Goal: Information Seeking & Learning: Learn about a topic

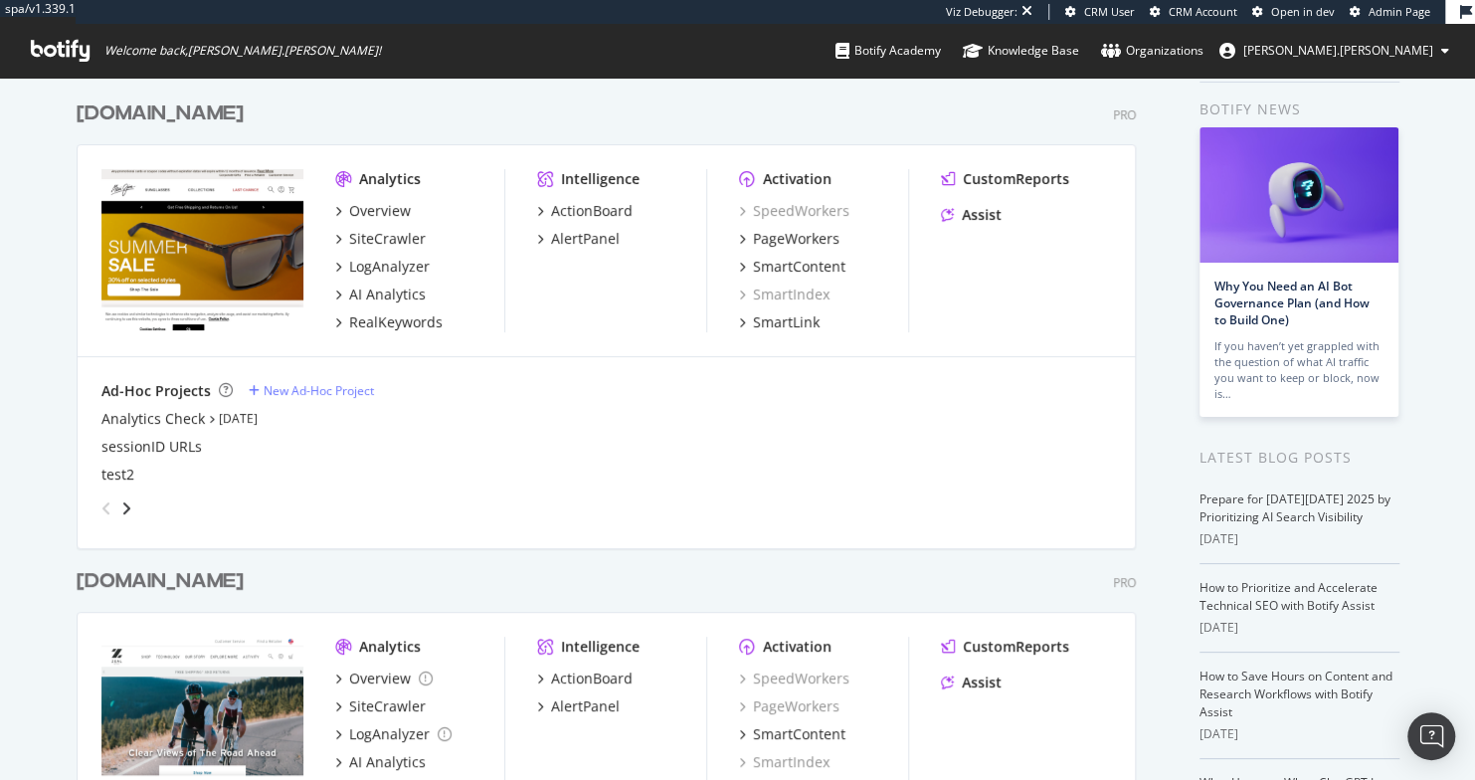
scroll to position [228, 0]
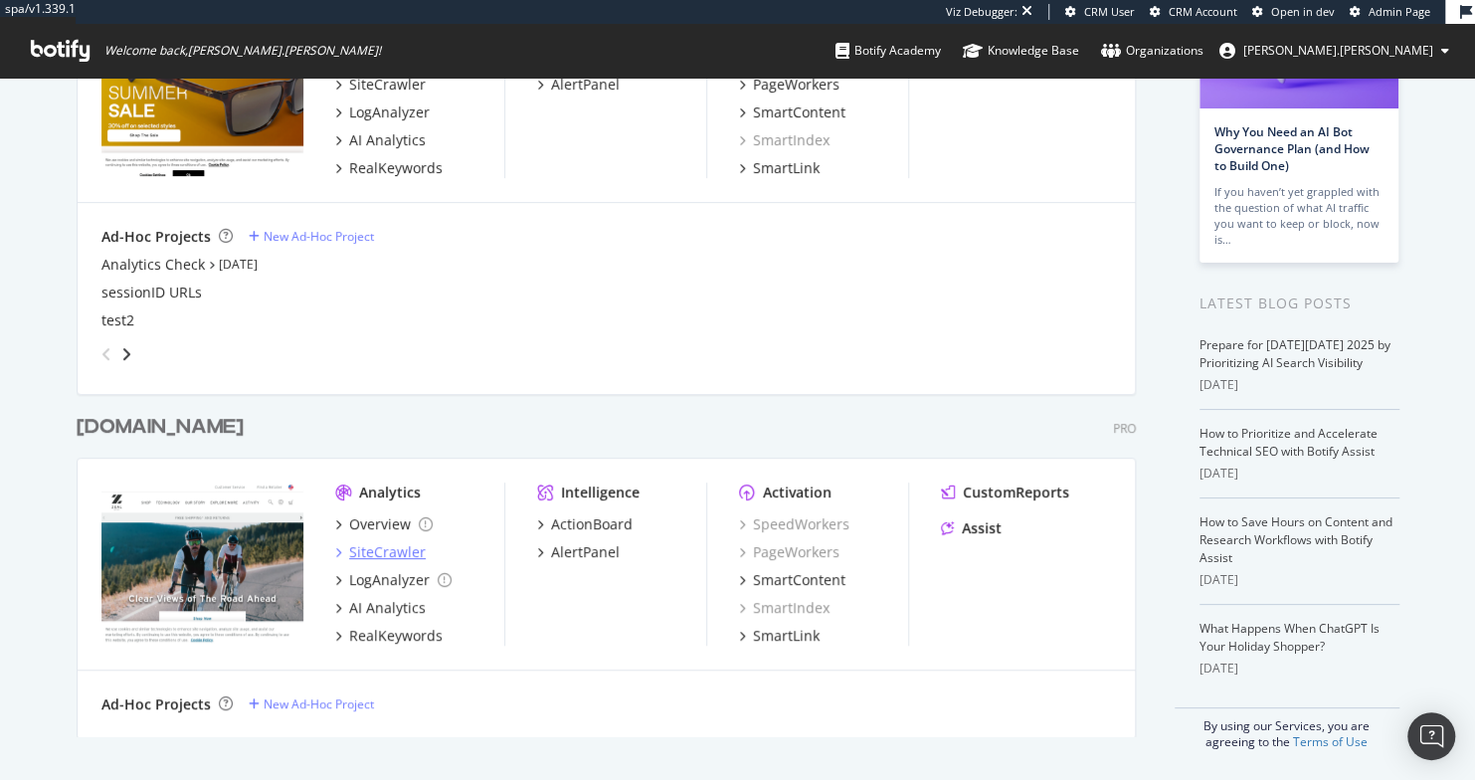
click at [358, 547] on div "SiteCrawler" at bounding box center [387, 552] width 77 height 20
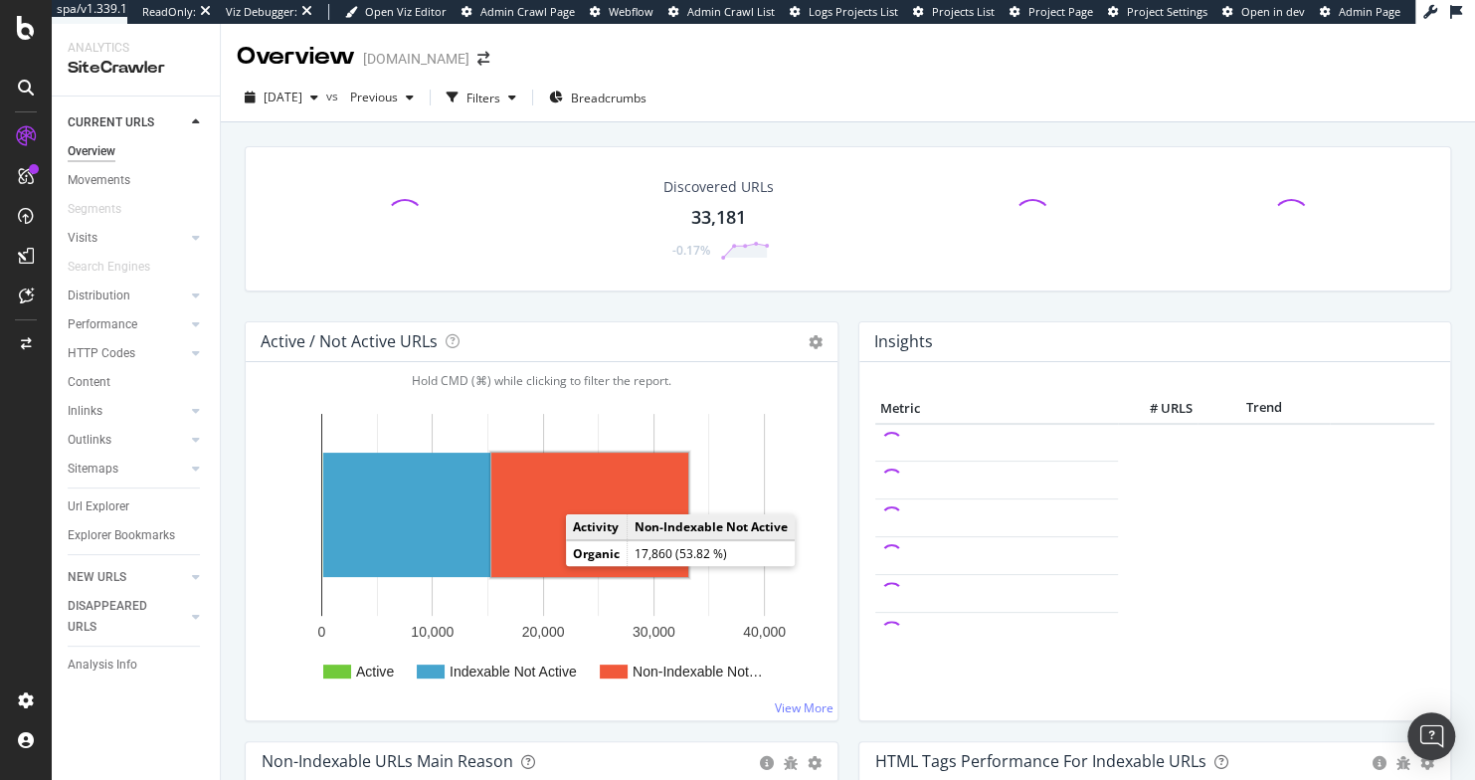
click at [563, 542] on rect "A chart." at bounding box center [589, 514] width 197 height 124
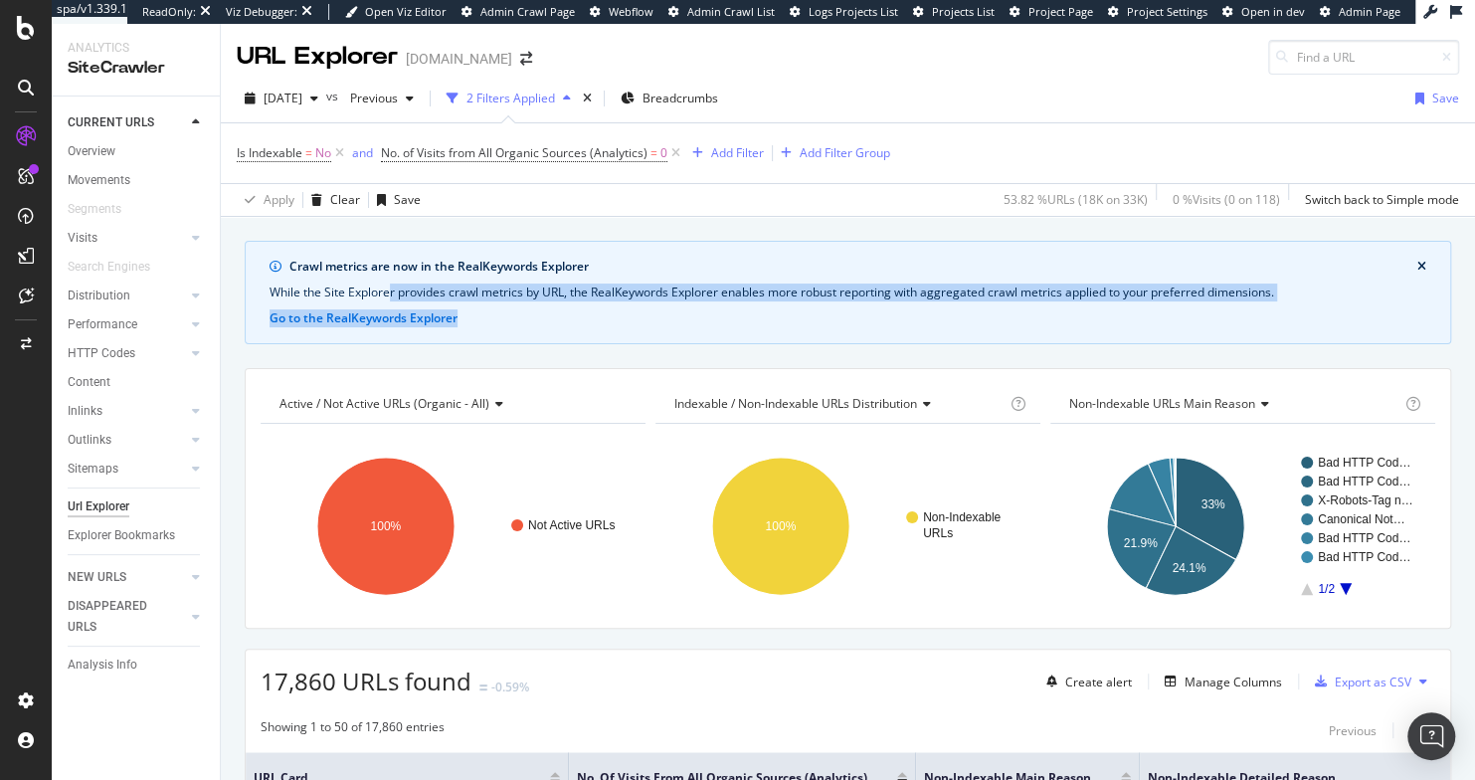
drag, startPoint x: 390, startPoint y: 291, endPoint x: 1191, endPoint y: 323, distance: 802.1
click at [1191, 323] on div "Crawl metrics are now in the RealKeywords Explorer While the Site Explorer prov…" at bounding box center [848, 292] width 1206 height 103
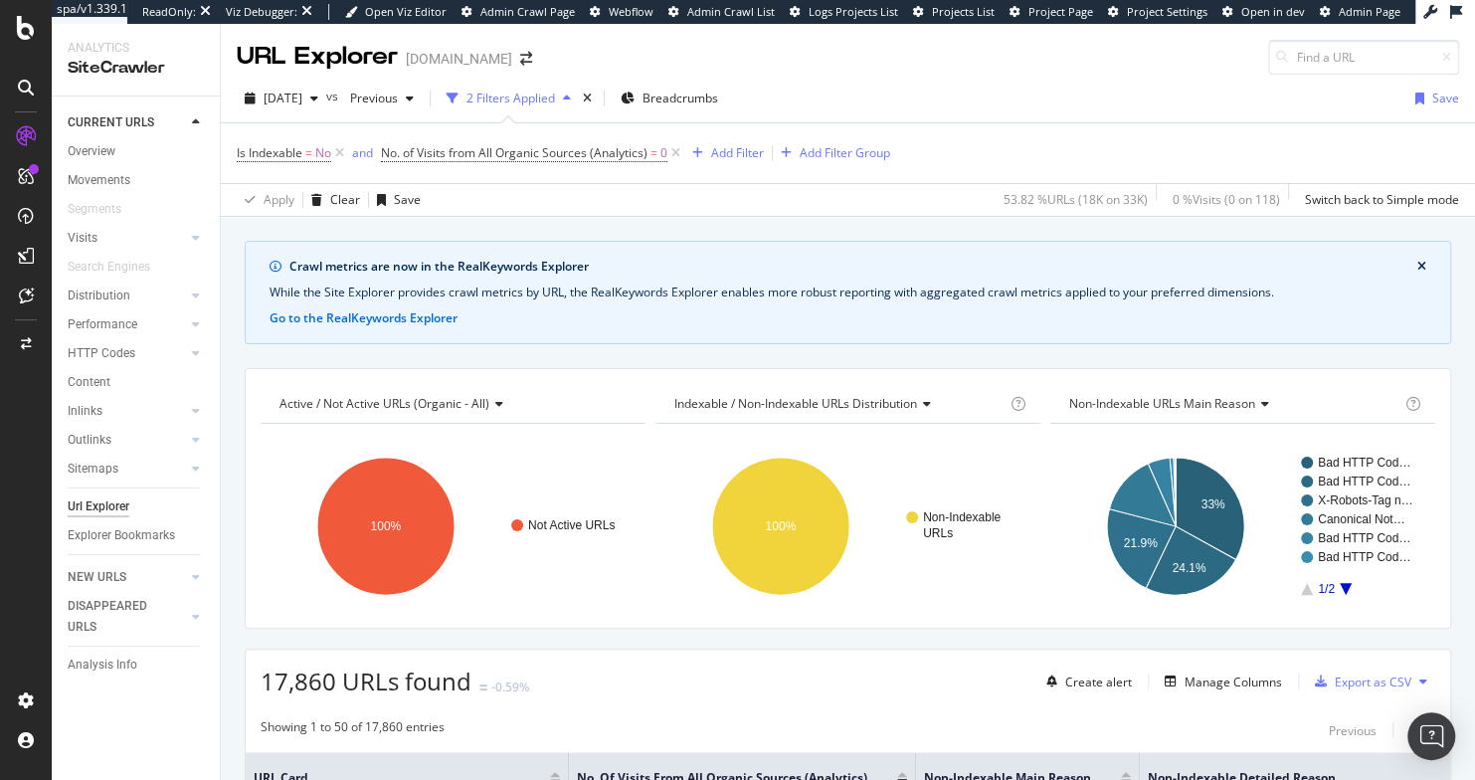
click at [665, 330] on div "Crawl metrics are now in the RealKeywords Explorer While the Site Explorer prov…" at bounding box center [848, 292] width 1206 height 103
click at [311, 315] on button "Go to the RealKeywords Explorer" at bounding box center [363, 318] width 188 height 18
click at [431, 318] on button "Go to the RealKeywords Explorer" at bounding box center [363, 318] width 188 height 18
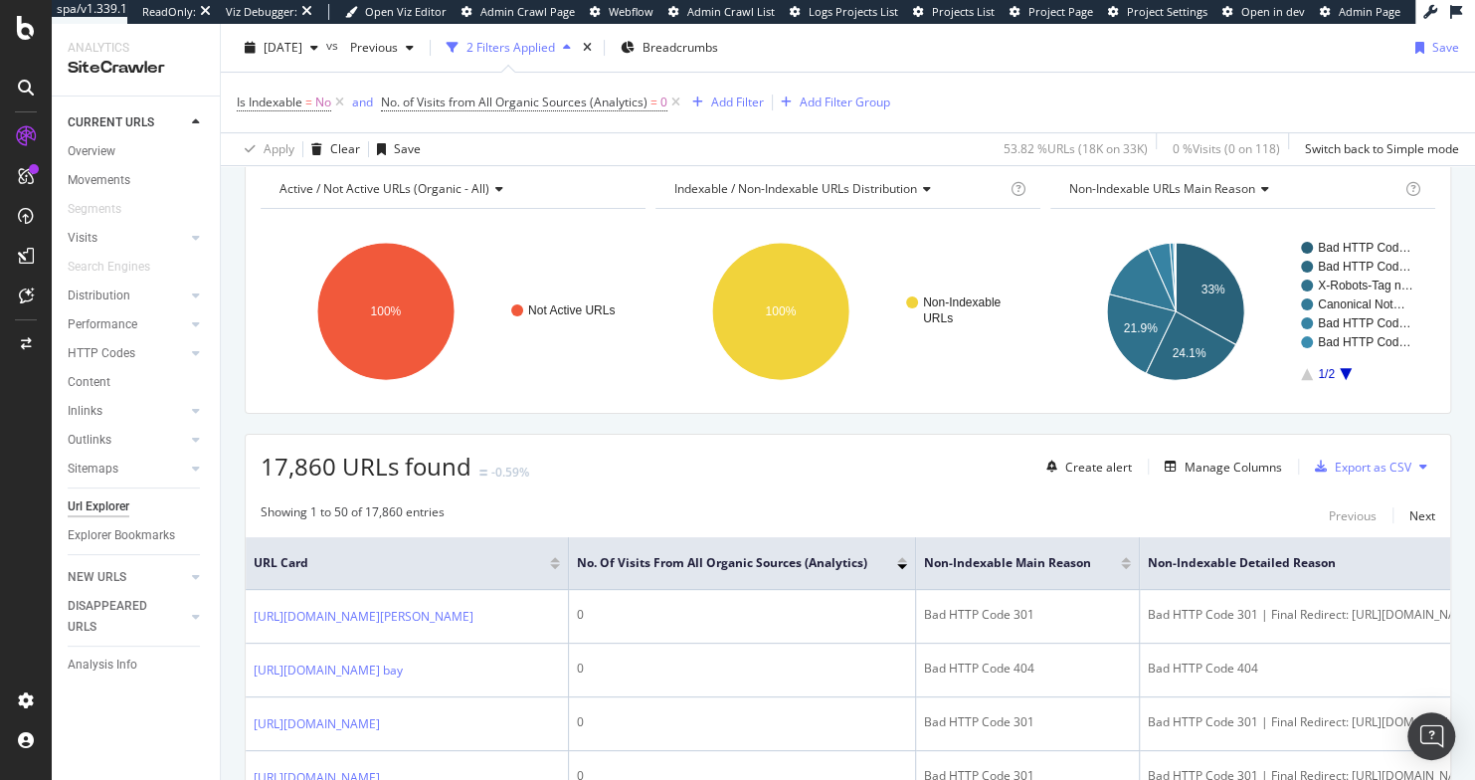
scroll to position [202, 0]
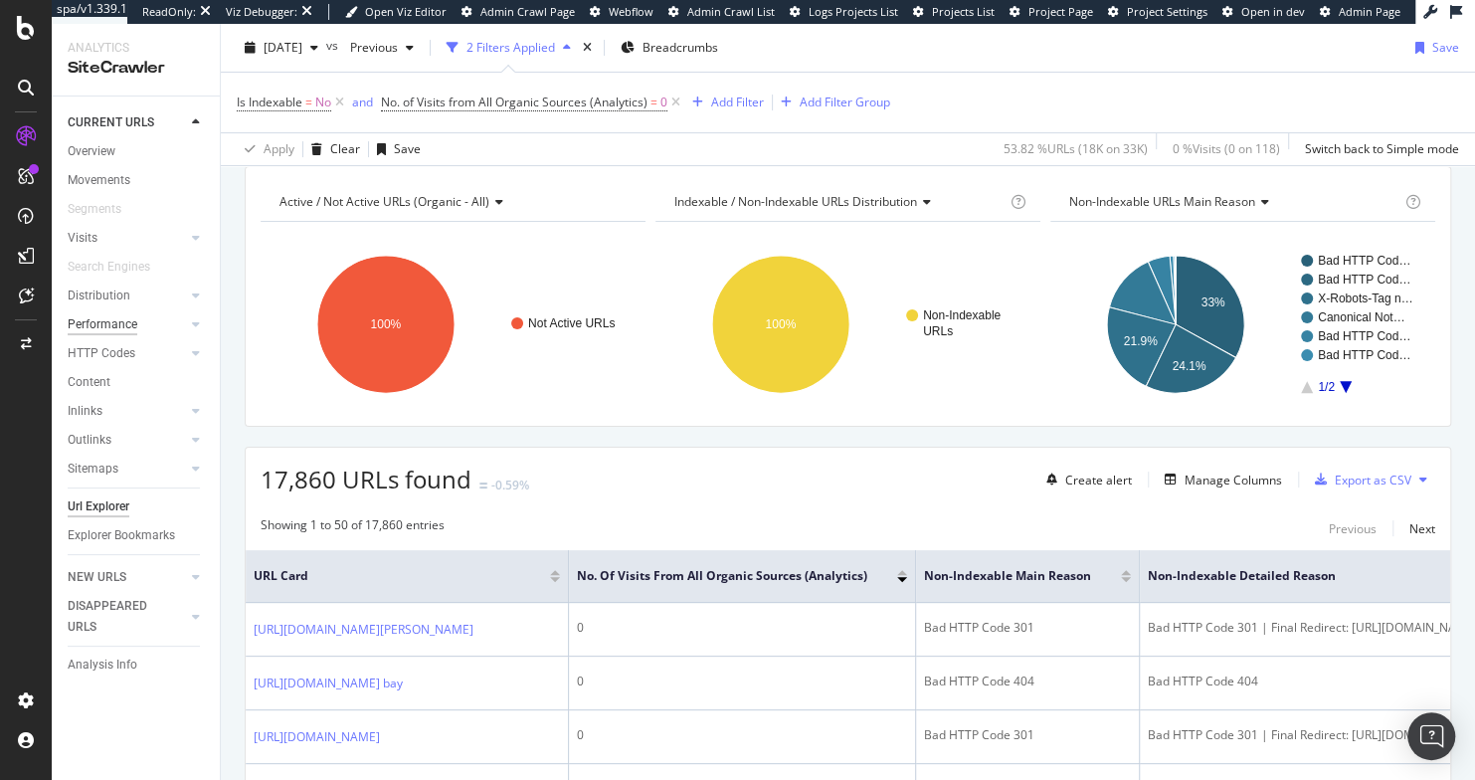
click at [96, 324] on div "Performance" at bounding box center [103, 324] width 70 height 21
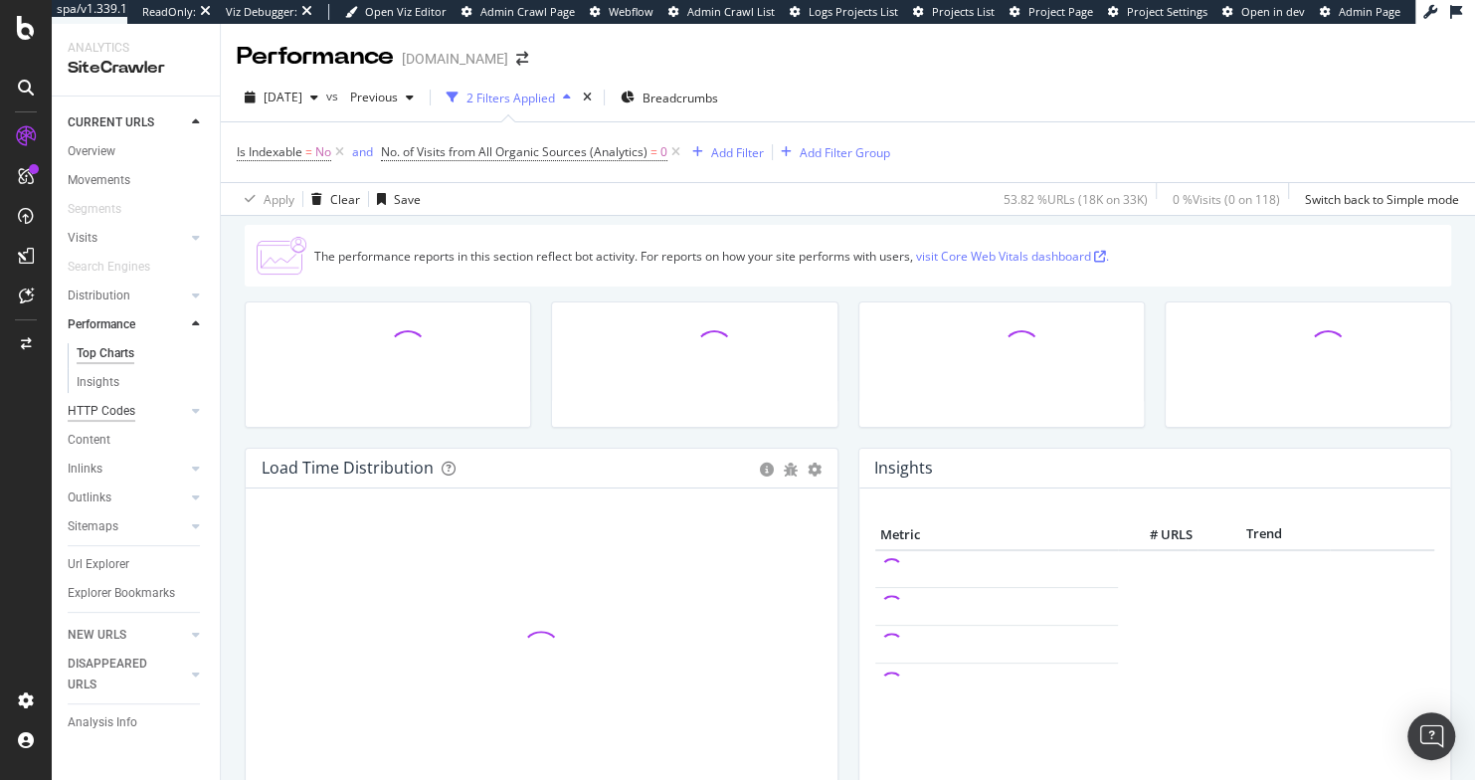
click at [87, 407] on div "HTTP Codes" at bounding box center [102, 411] width 68 height 21
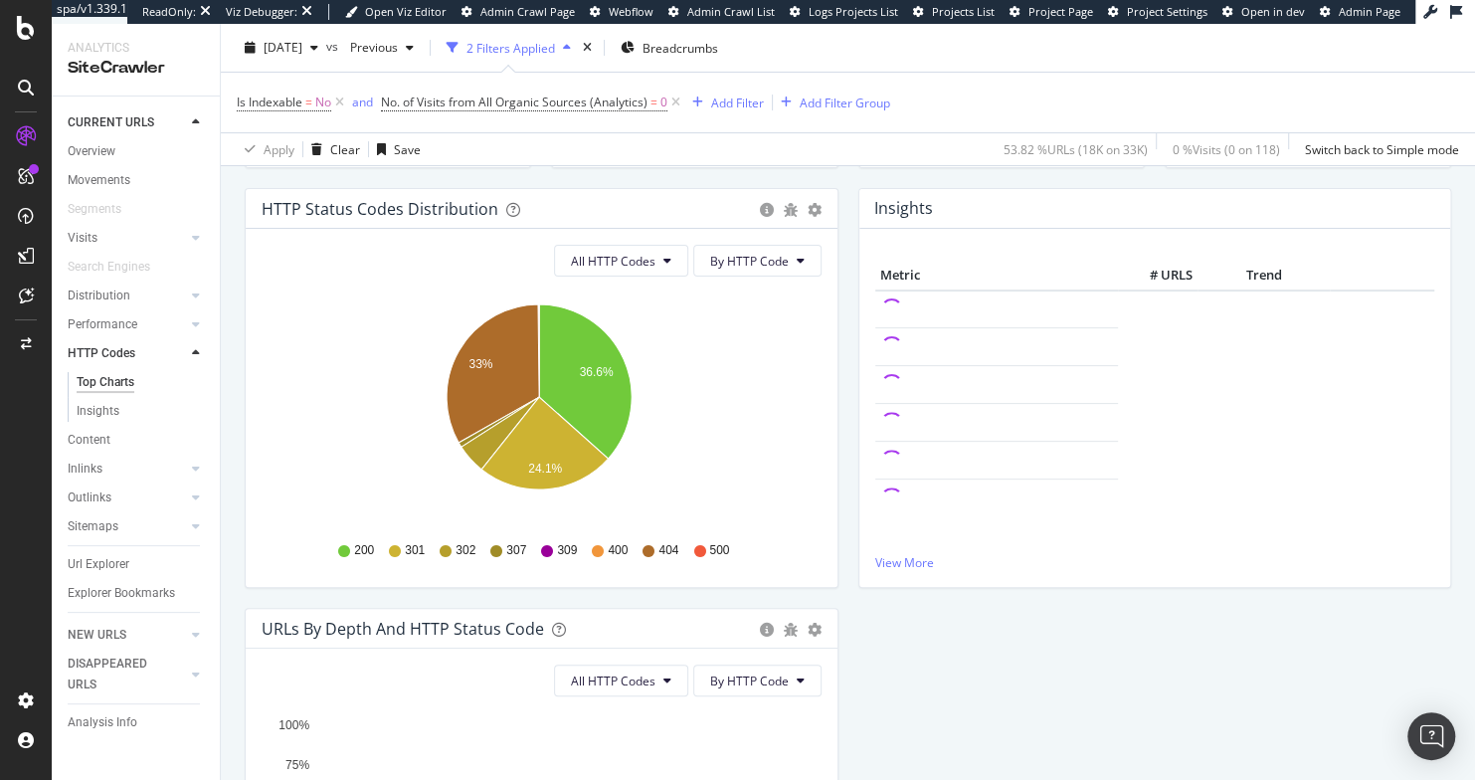
scroll to position [229, 0]
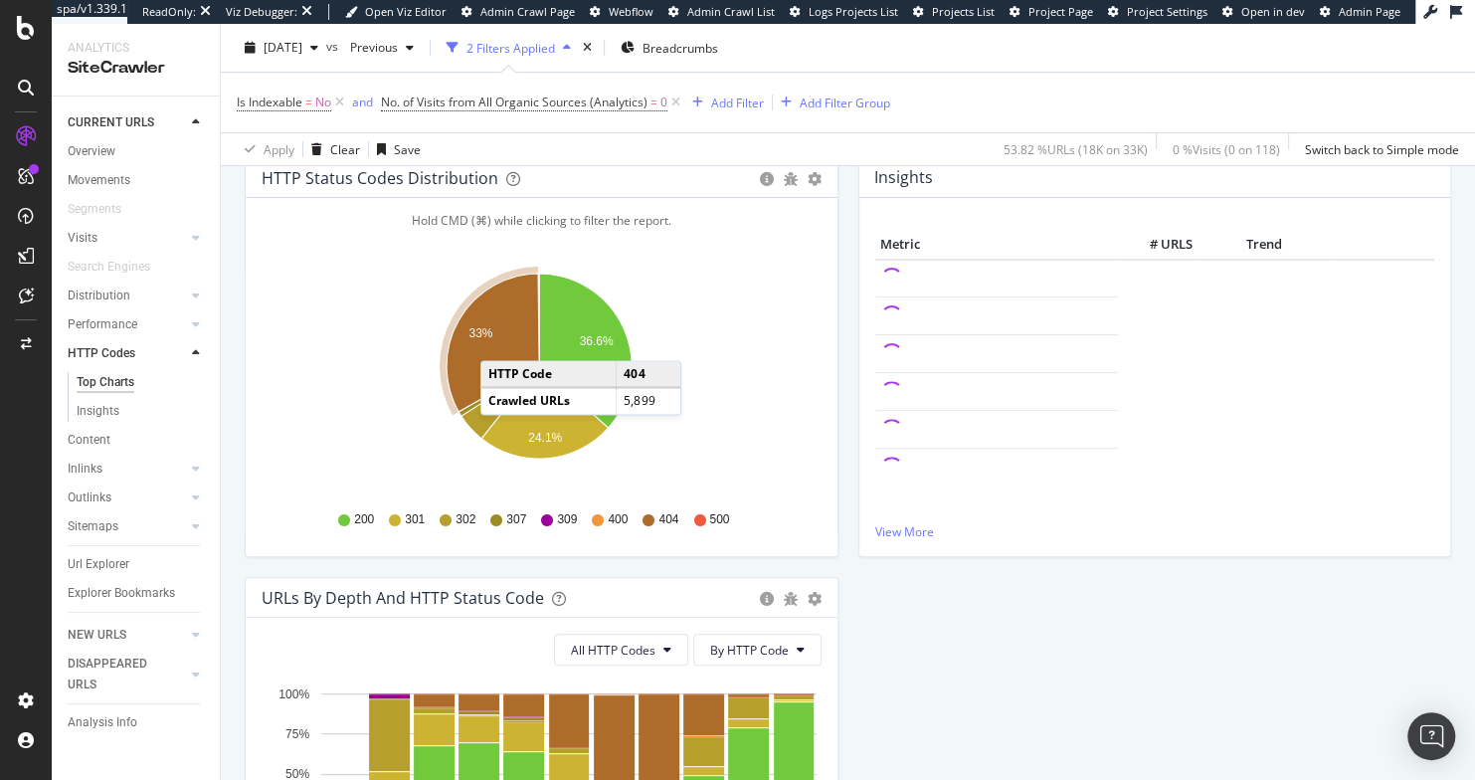
click at [500, 340] on icon "A chart." at bounding box center [492, 342] width 92 height 138
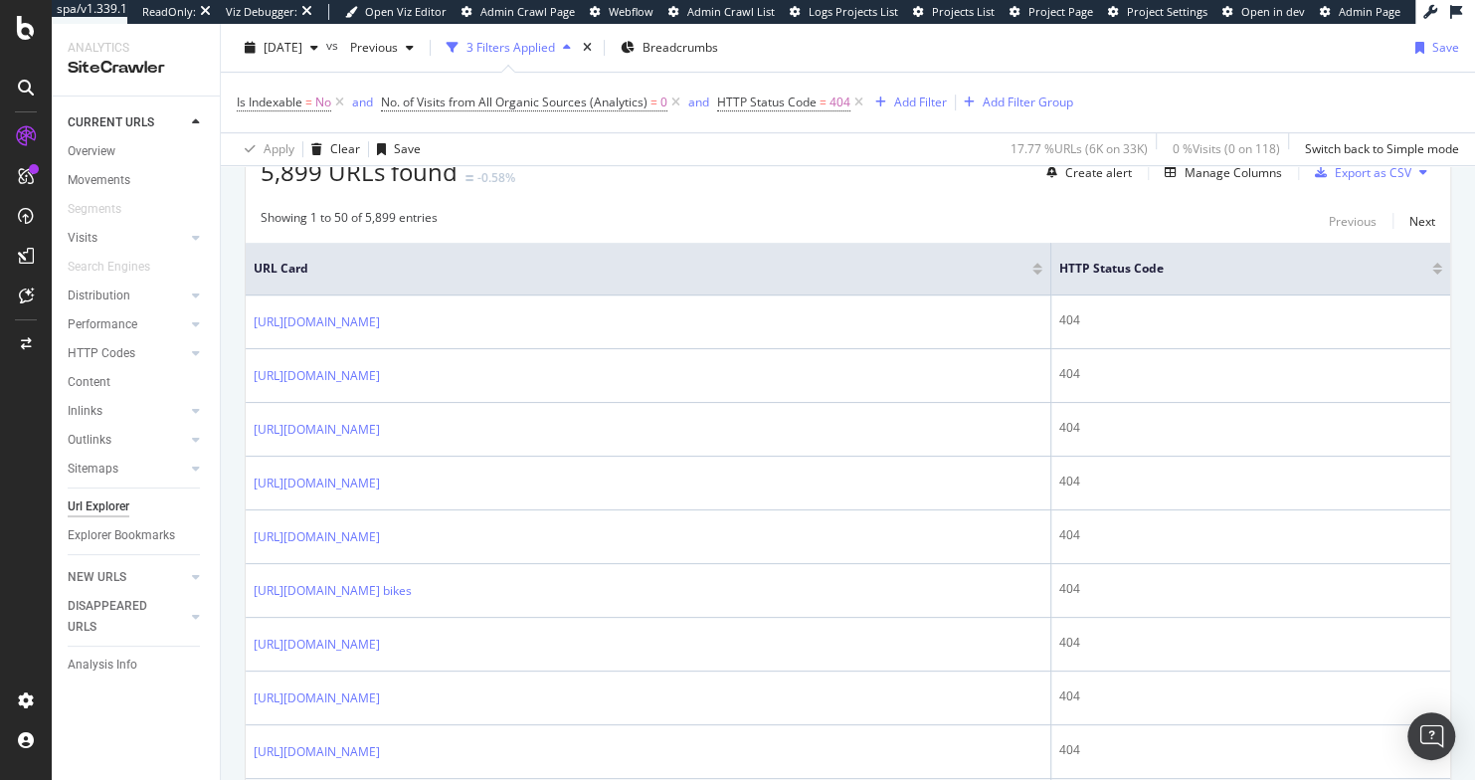
scroll to position [581, 0]
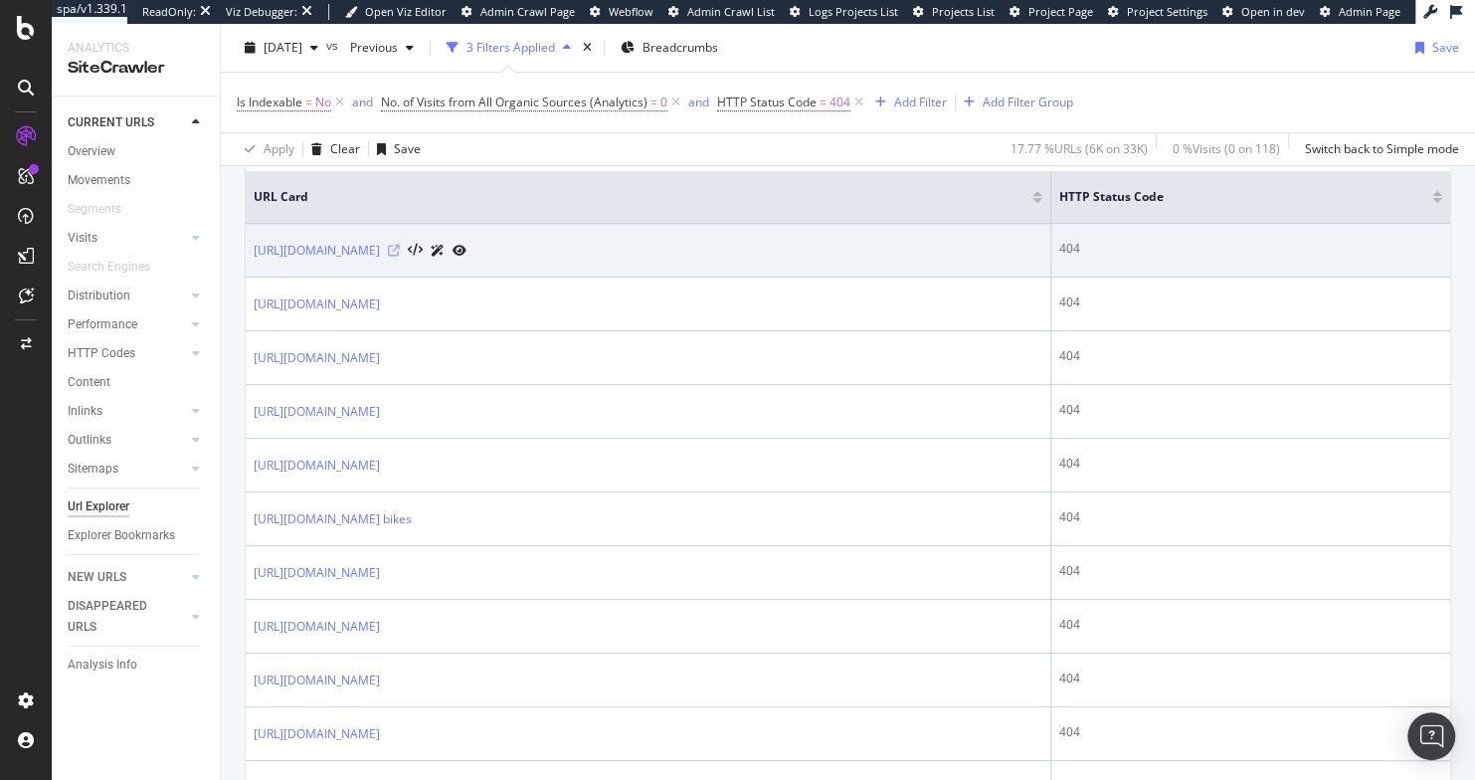
click at [400, 245] on icon at bounding box center [394, 251] width 12 height 12
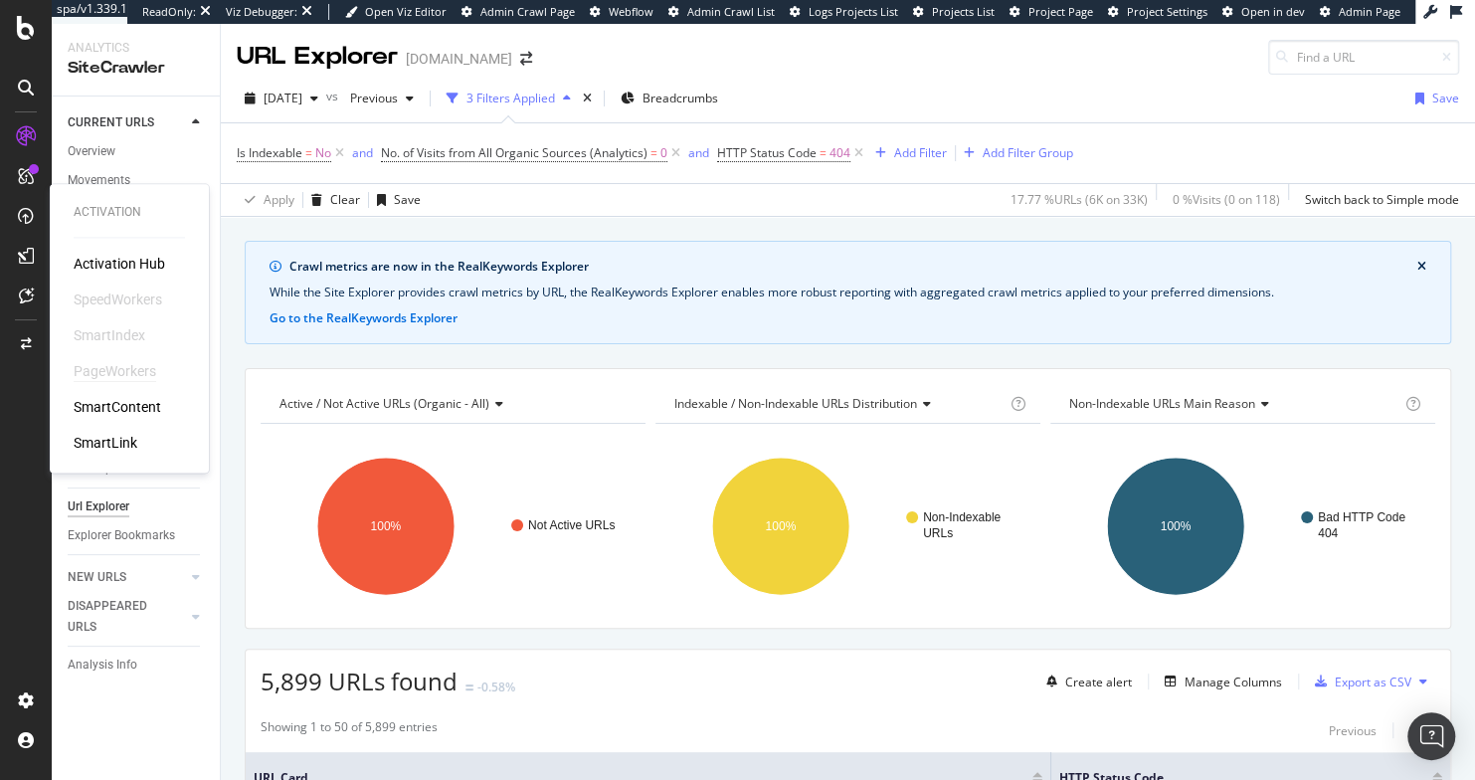
click at [127, 380] on div "PageWorkers" at bounding box center [115, 371] width 83 height 20
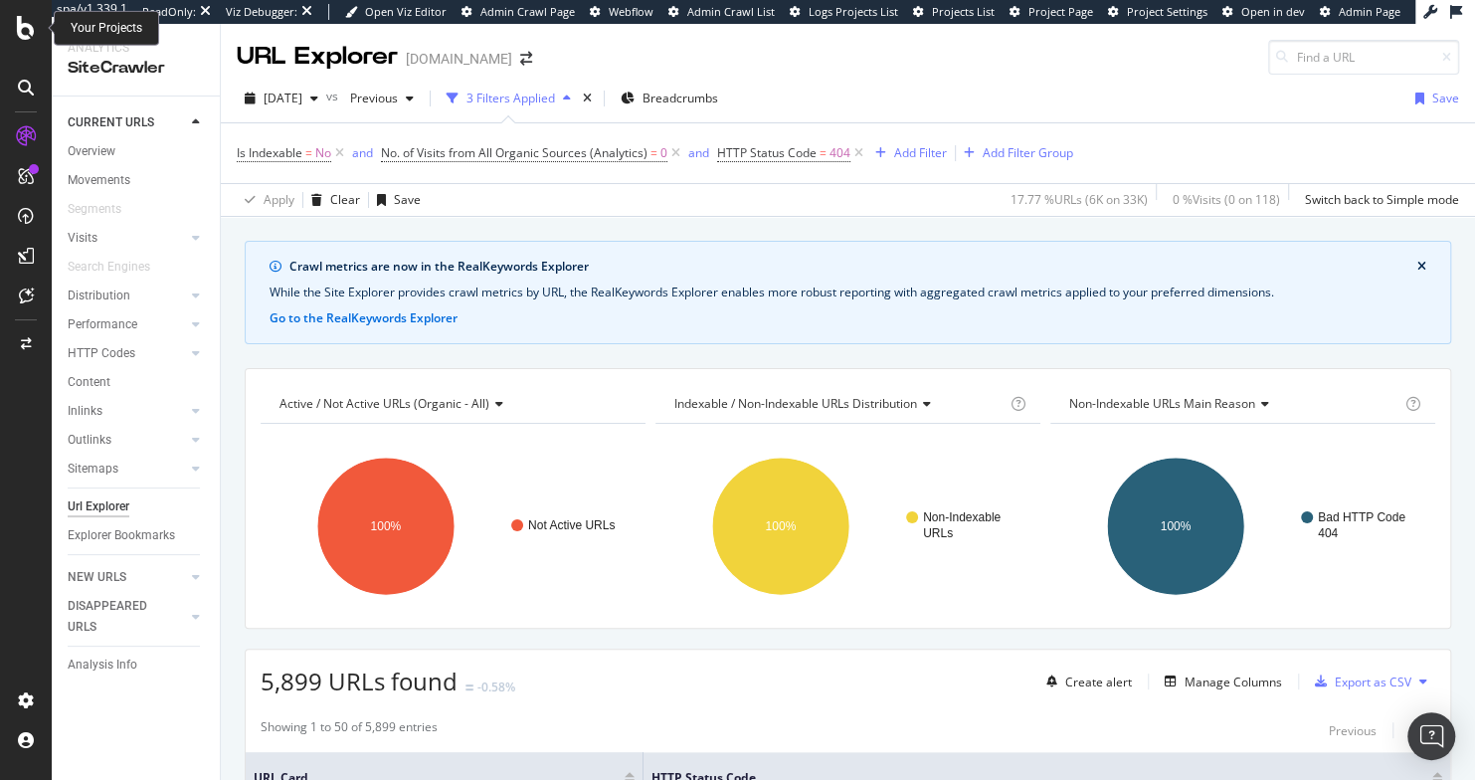
click at [33, 32] on icon at bounding box center [26, 28] width 18 height 24
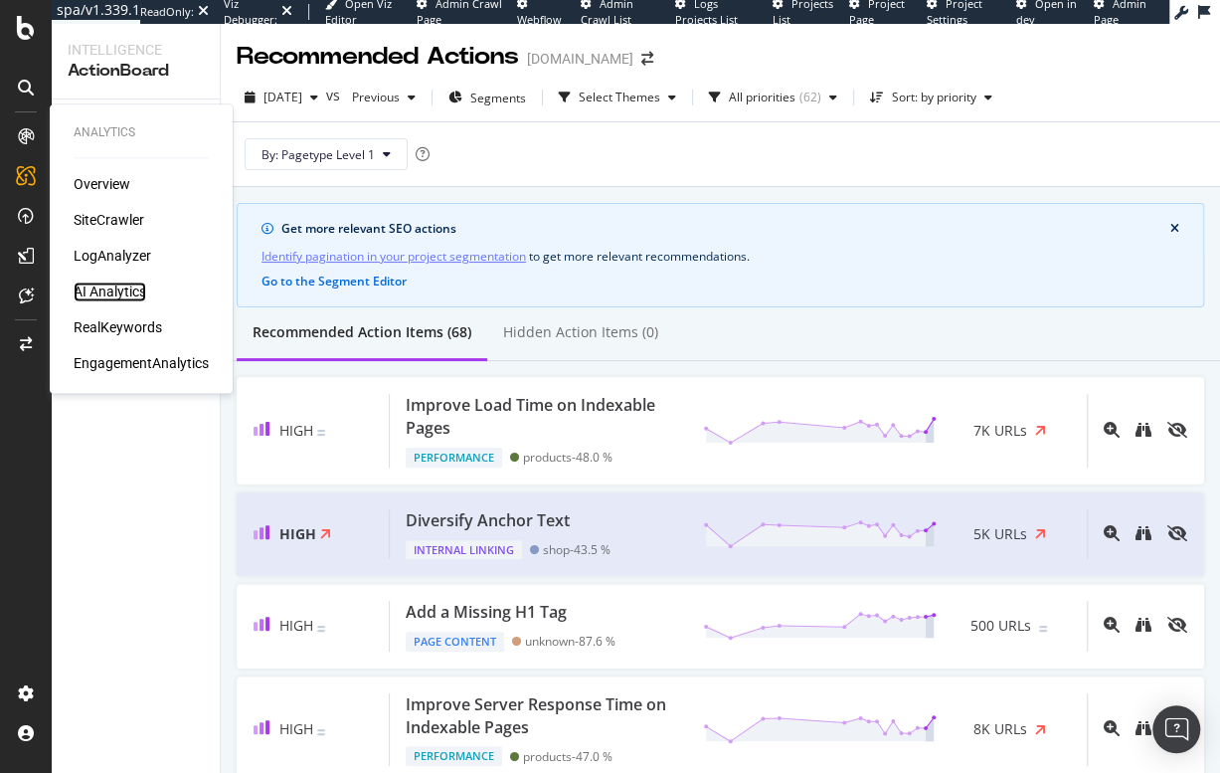
click at [109, 286] on div "AI Analytics" at bounding box center [110, 291] width 73 height 20
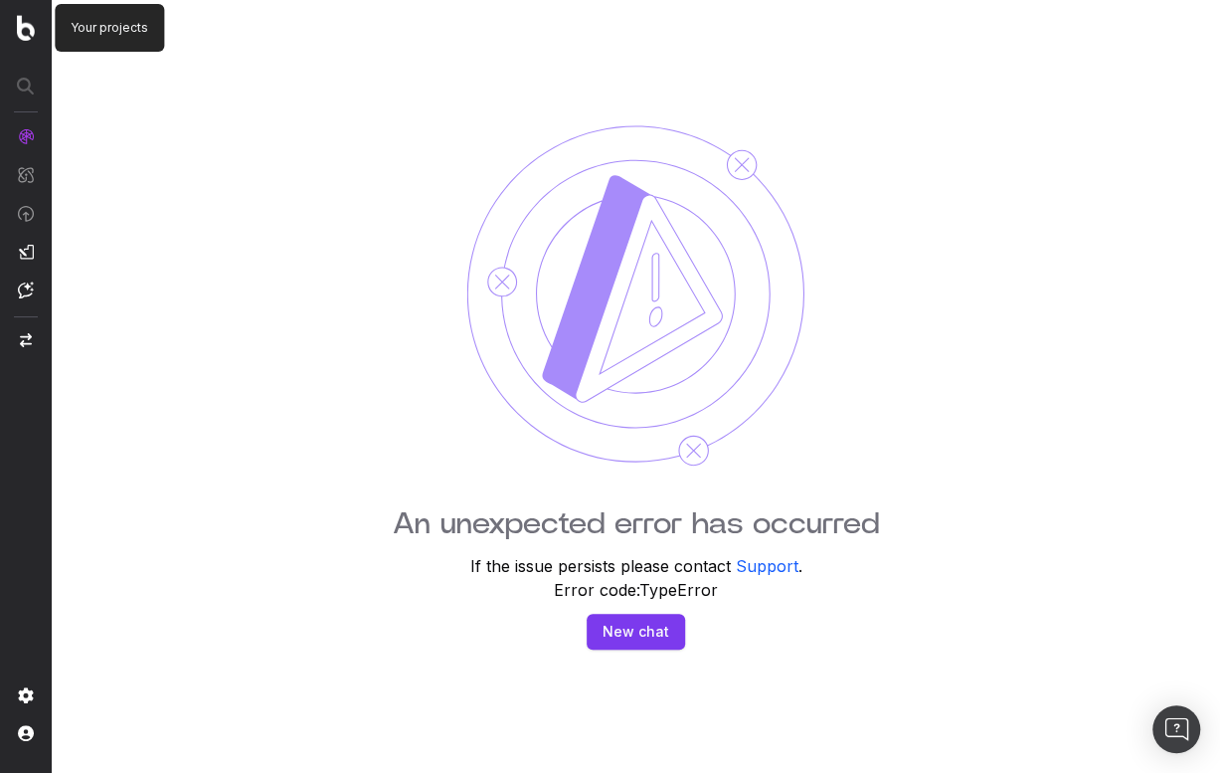
click at [28, 33] on img at bounding box center [26, 28] width 18 height 26
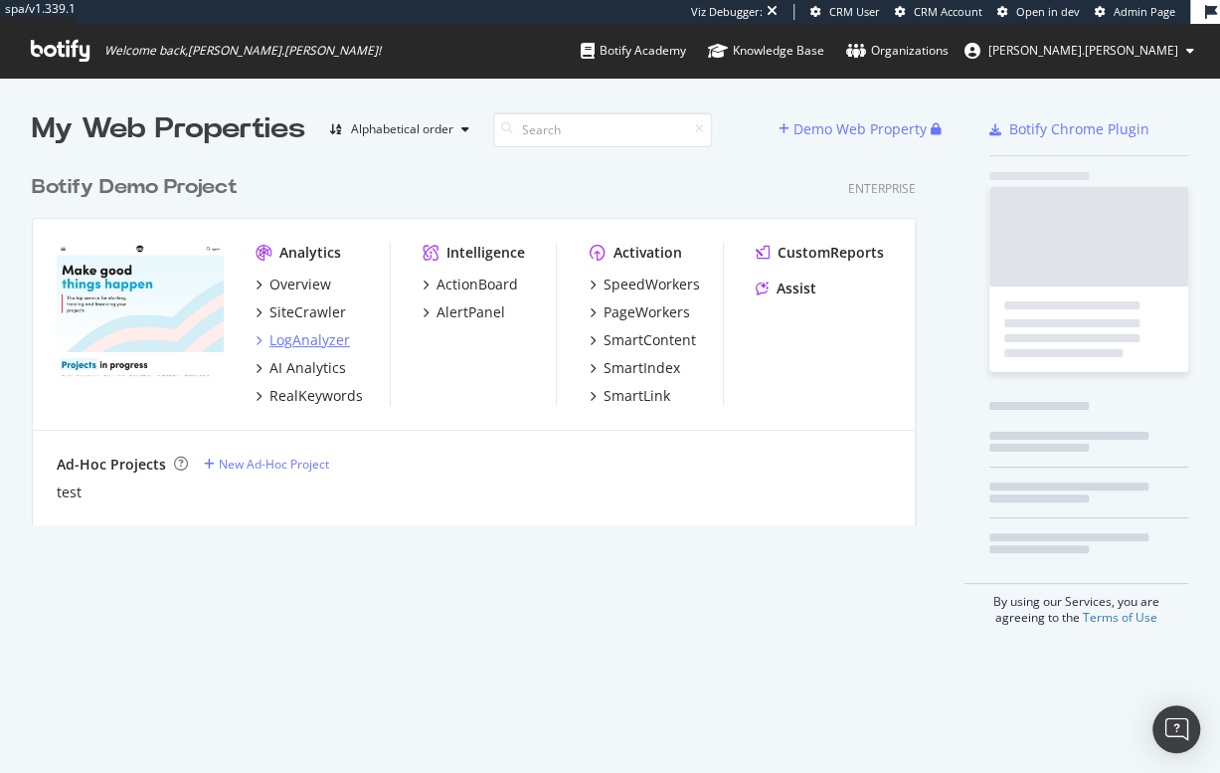
scroll to position [366, 889]
